Goal: Task Accomplishment & Management: Complete application form

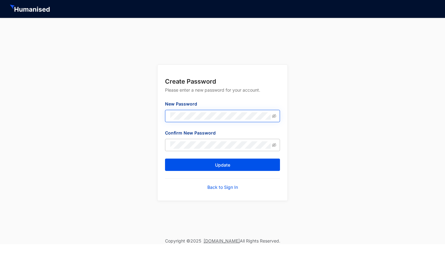
click at [226, 120] on span at bounding box center [222, 116] width 115 height 12
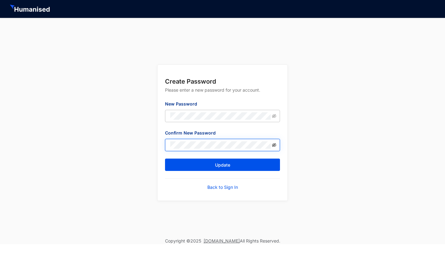
click at [275, 146] on icon "eye-invisible" at bounding box center [274, 145] width 4 height 4
click at [275, 115] on icon "eye-invisible" at bounding box center [274, 116] width 4 height 4
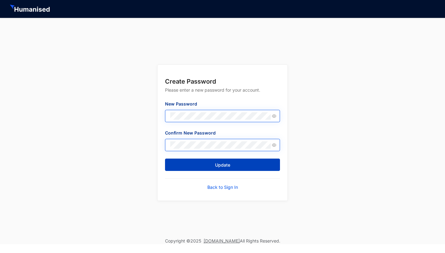
click at [218, 168] on span "Update" at bounding box center [222, 165] width 15 height 6
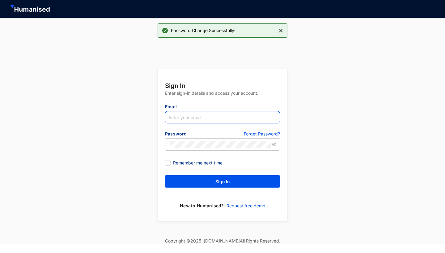
type input "[EMAIL_ADDRESS][DOMAIN_NAME]"
click at [170, 161] on span at bounding box center [168, 163] width 6 height 6
click at [169, 161] on input "Remember me next time" at bounding box center [167, 162] width 4 height 4
checkbox input "true"
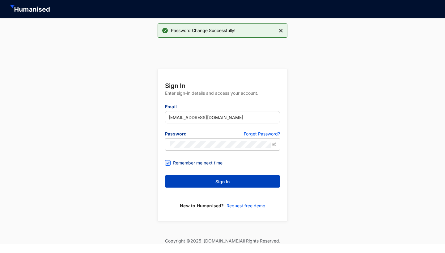
click at [207, 182] on button "Sign In" at bounding box center [222, 181] width 115 height 12
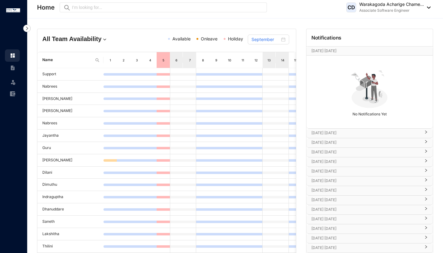
click at [27, 27] on img at bounding box center [26, 28] width 7 height 7
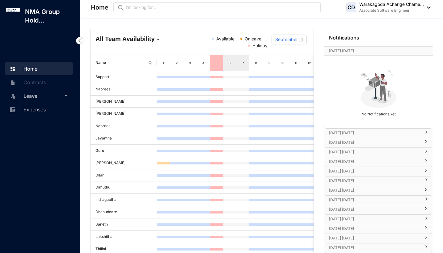
click at [36, 98] on span "Leave" at bounding box center [42, 96] width 39 height 12
click at [55, 111] on link "Leave Requests" at bounding box center [37, 110] width 38 height 5
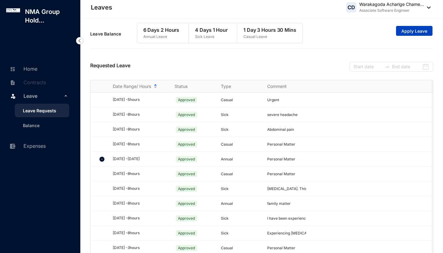
click at [415, 30] on span "Apply Leave" at bounding box center [414, 31] width 26 height 6
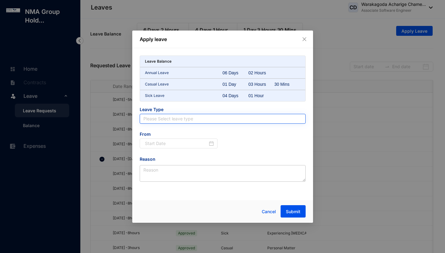
click at [219, 121] on input "search" at bounding box center [222, 118] width 158 height 9
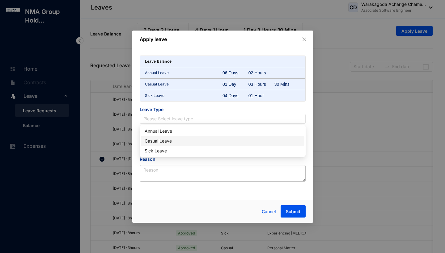
click at [197, 140] on div "Casual Leave" at bounding box center [222, 141] width 156 height 7
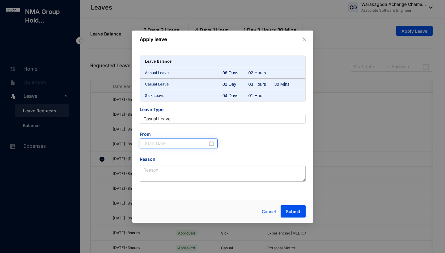
click at [176, 146] on input at bounding box center [176, 143] width 63 height 7
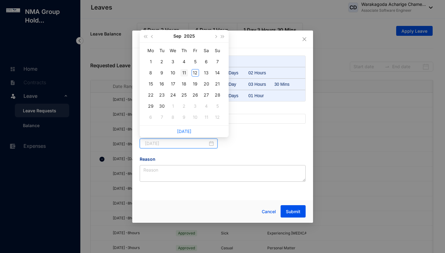
type input "[DATE]"
click at [183, 71] on div "11" at bounding box center [183, 72] width 7 height 7
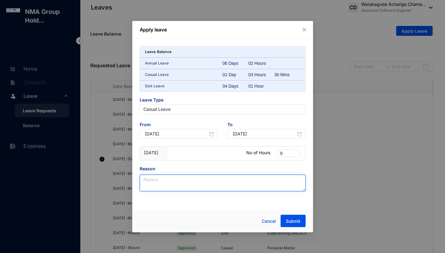
click at [199, 186] on textarea "Reason" at bounding box center [223, 183] width 166 height 17
type textarea "Personal Matter"
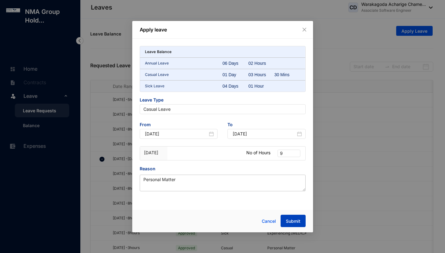
click at [293, 220] on span "Submit" at bounding box center [293, 221] width 15 height 6
